Goal: Task Accomplishment & Management: Complete application form

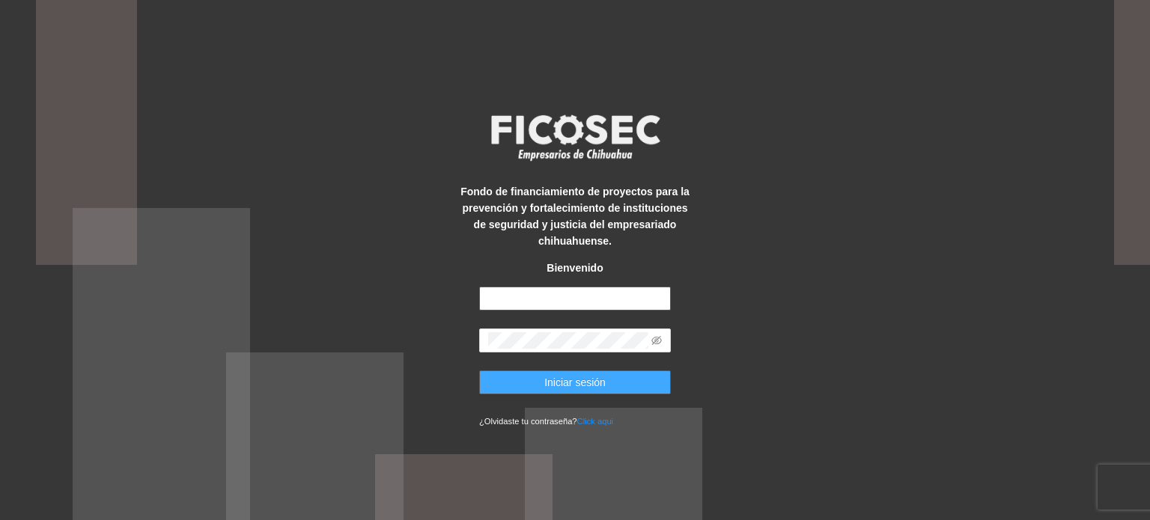
type input "**********"
click at [578, 387] on span "Iniciar sesión" at bounding box center [574, 382] width 61 height 16
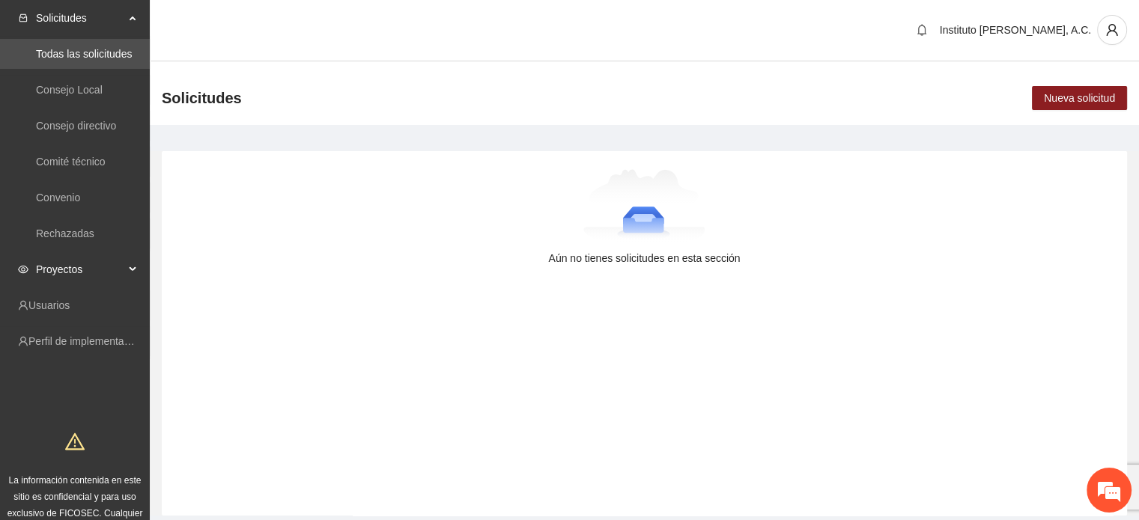
click at [83, 273] on span "Proyectos" at bounding box center [80, 270] width 88 height 30
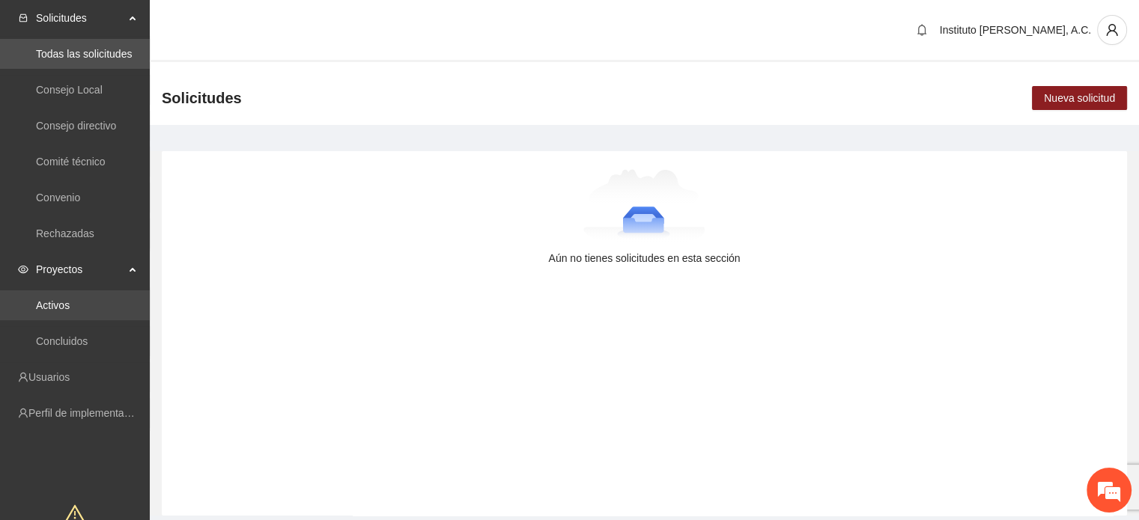
click at [70, 311] on link "Activos" at bounding box center [53, 306] width 34 height 12
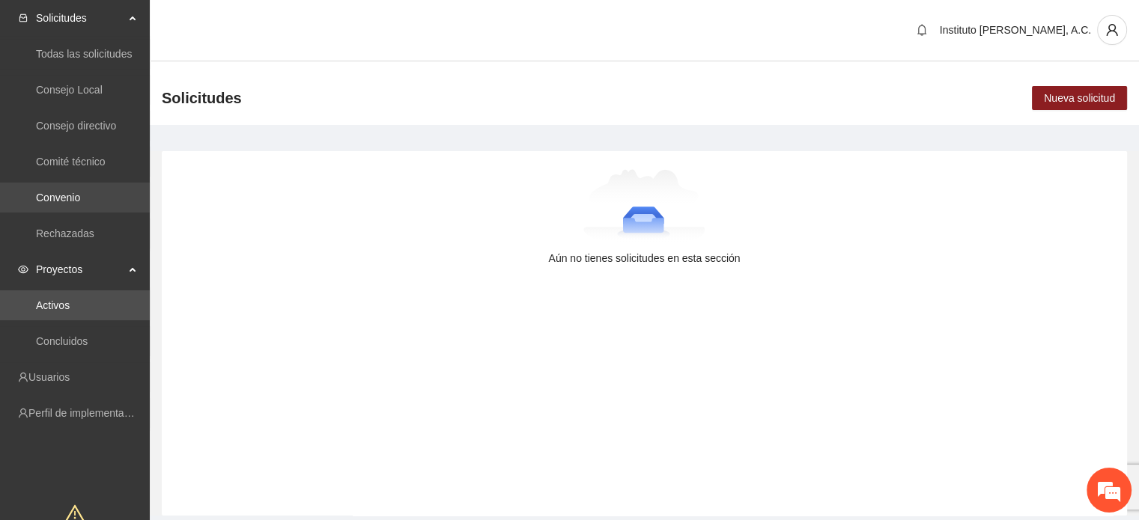
click at [66, 203] on link "Convenio" at bounding box center [58, 198] width 44 height 12
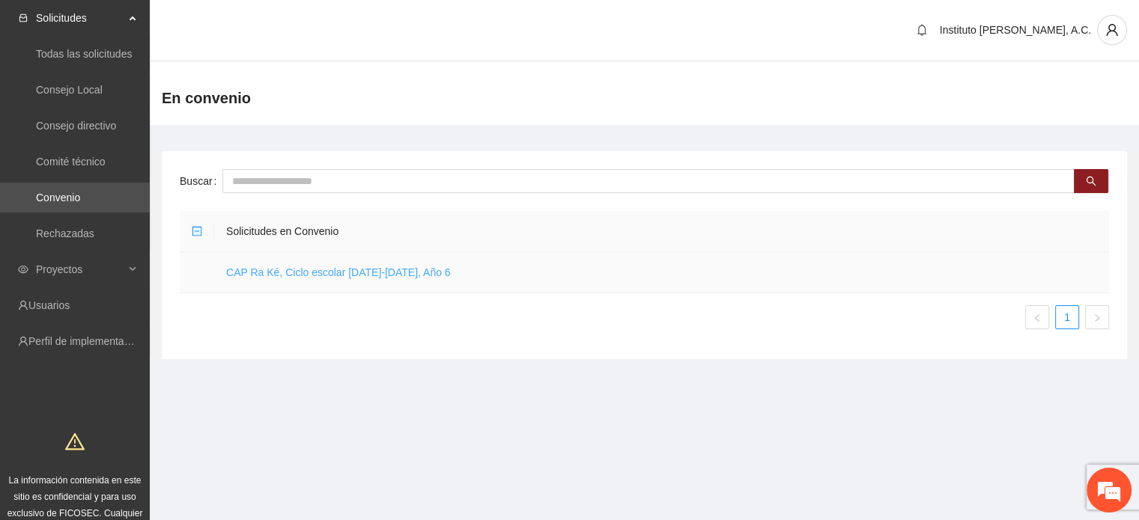
click at [383, 273] on link "CAP Ra Ké, Ciclo escolar [DATE]-[DATE], Año 6" at bounding box center [338, 273] width 225 height 12
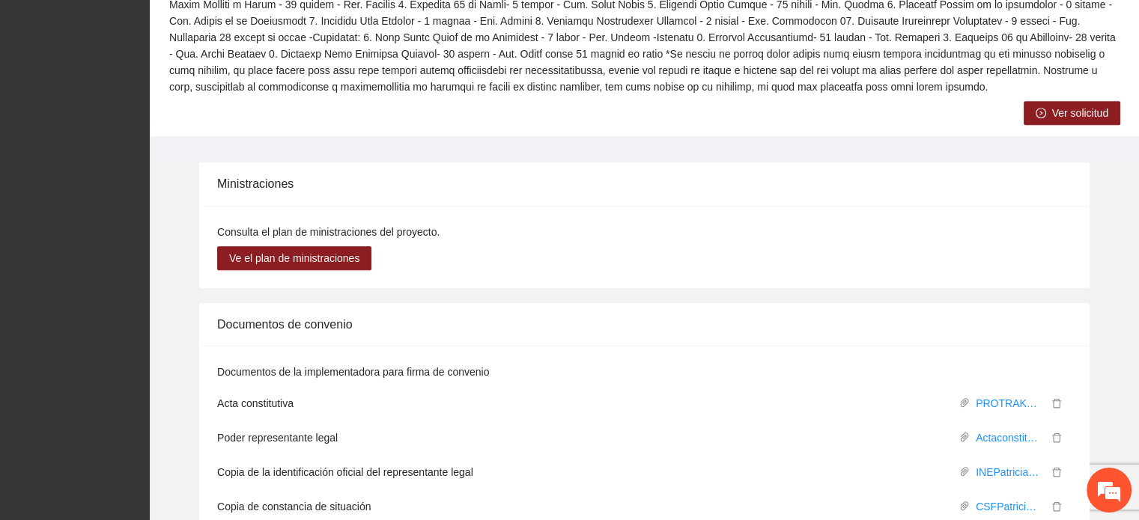
scroll to position [661, 0]
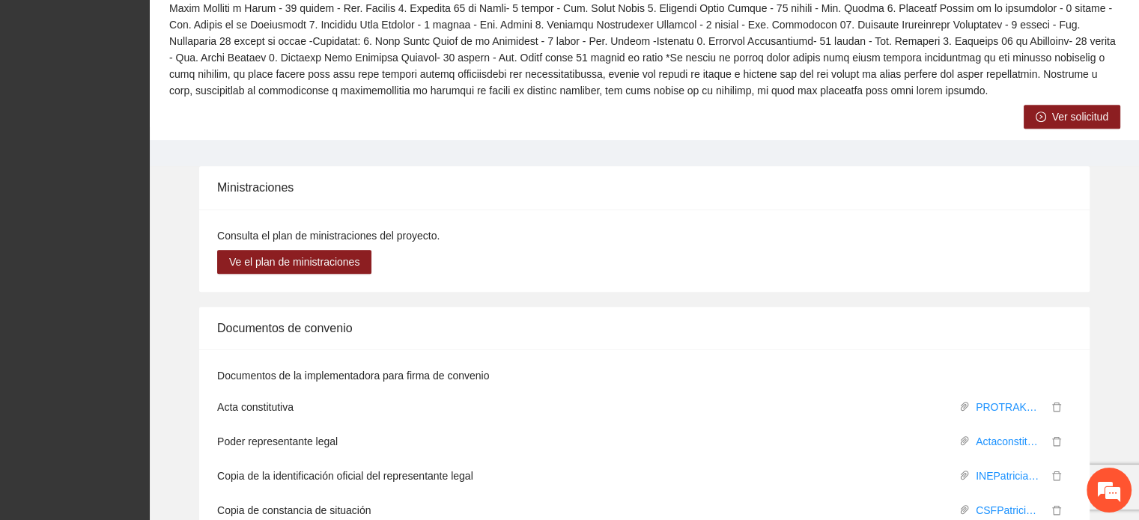
click at [1048, 123] on button "Ver solicitud" at bounding box center [1072, 117] width 97 height 24
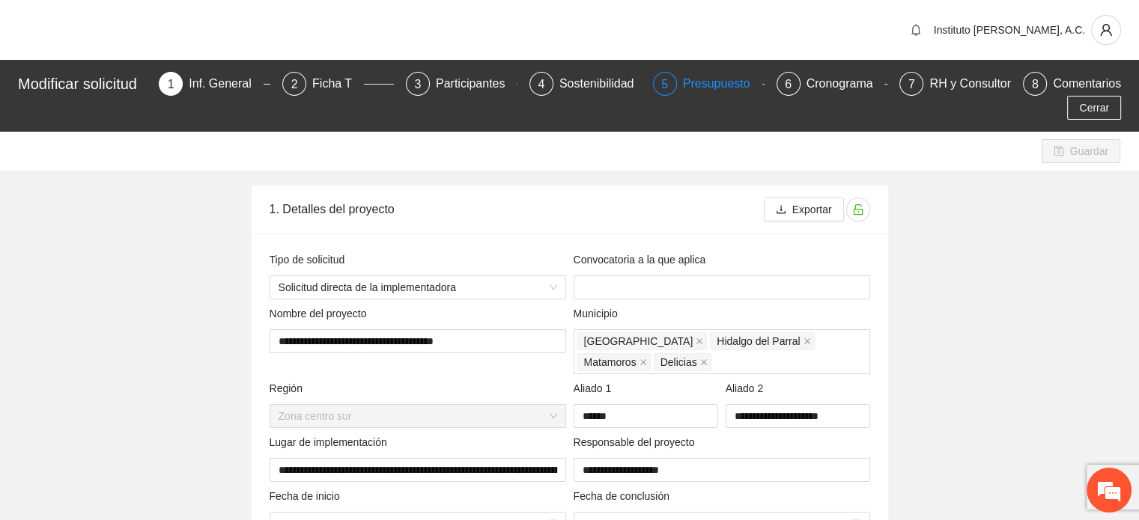
click at [709, 83] on div "Presupuesto" at bounding box center [722, 84] width 79 height 24
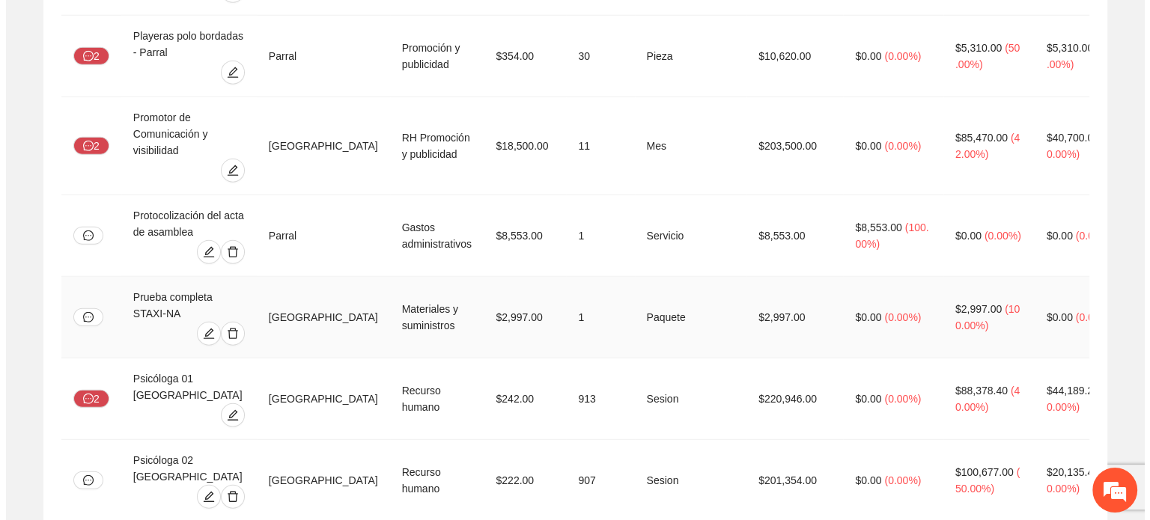
scroll to position [4043, 0]
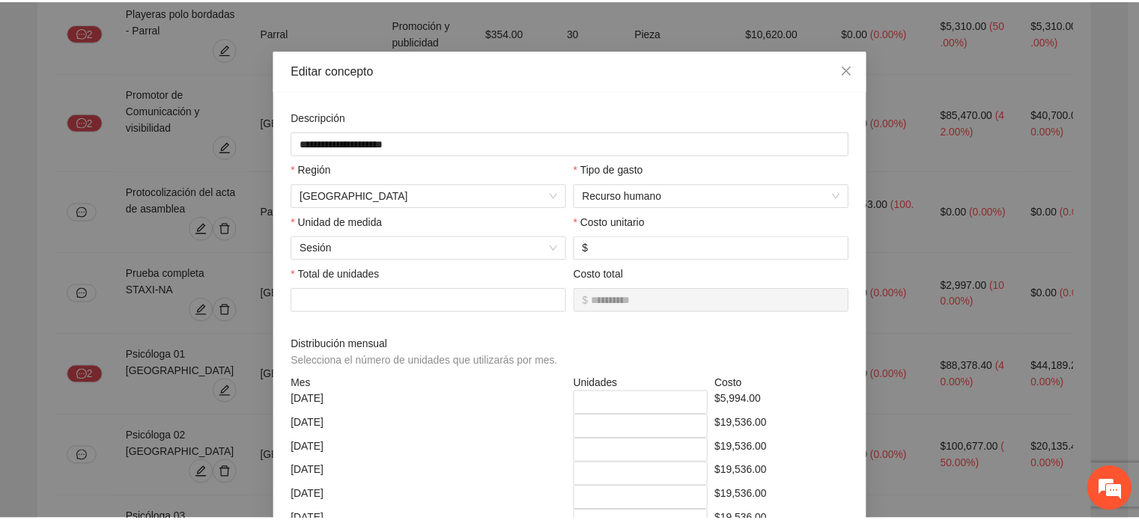
scroll to position [0, 0]
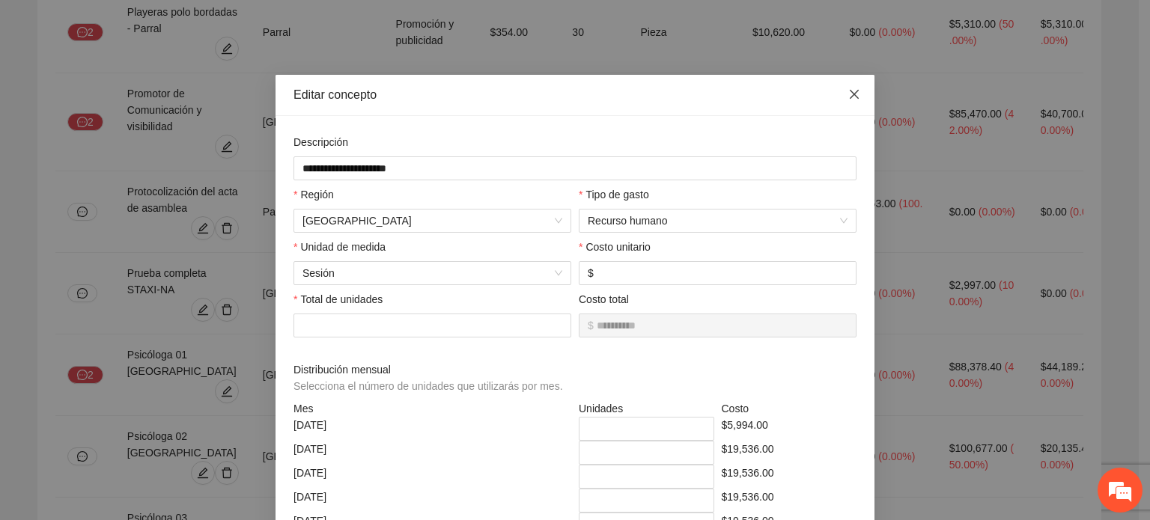
click at [850, 97] on icon "close" at bounding box center [854, 94] width 9 height 9
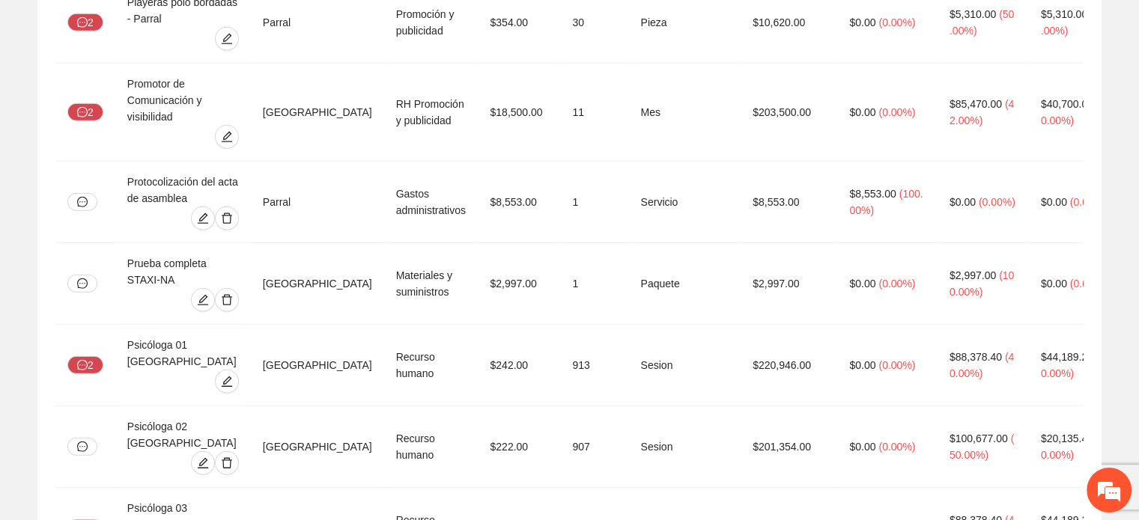
scroll to position [3893, 0]
